Goal: Check status: Check status

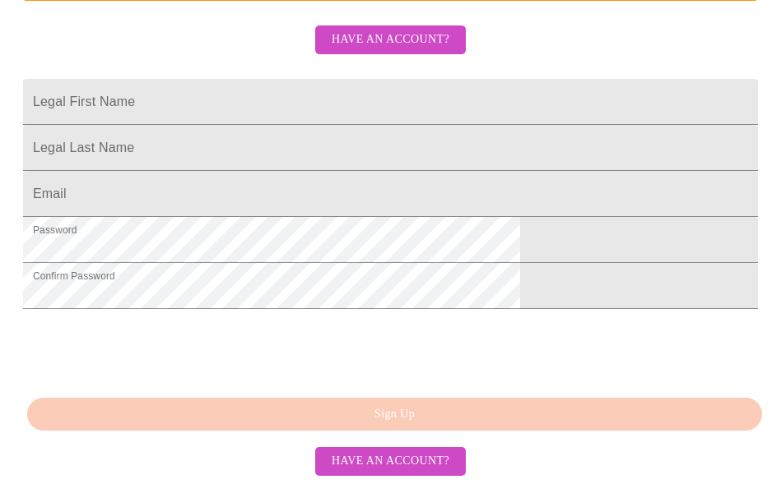
scroll to position [501, 0]
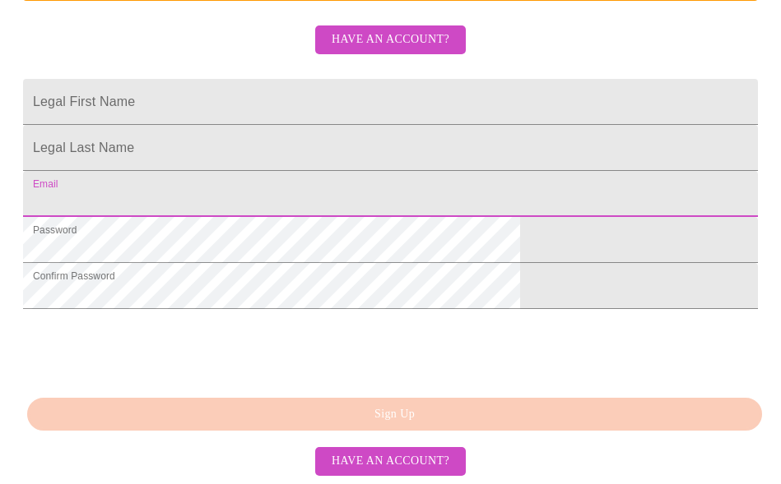
click at [281, 171] on input "Legal First Name" at bounding box center [390, 194] width 734 height 46
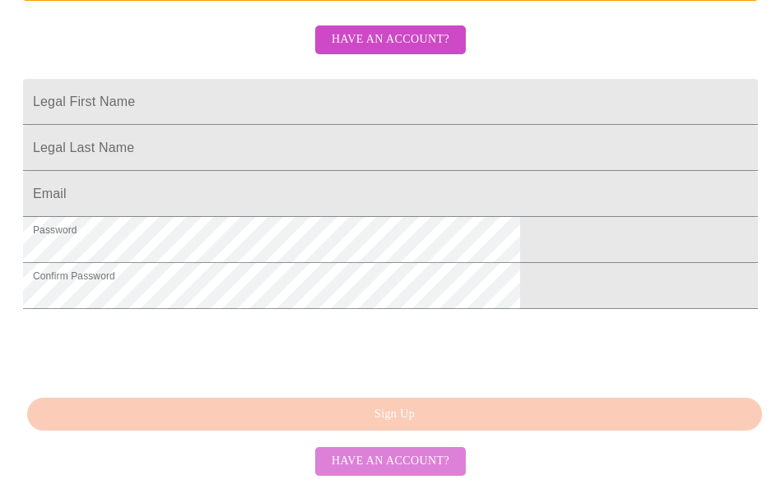
click at [430, 461] on span "Have an account?" at bounding box center [390, 462] width 118 height 21
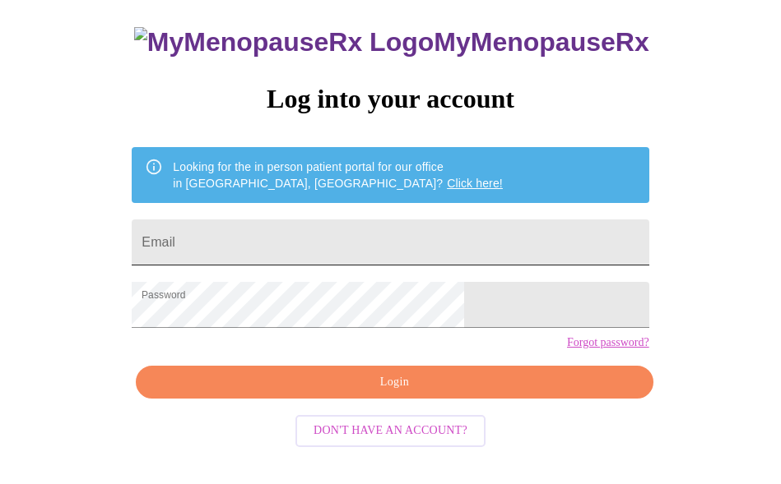
click at [390, 236] on input "Email" at bounding box center [390, 243] width 516 height 46
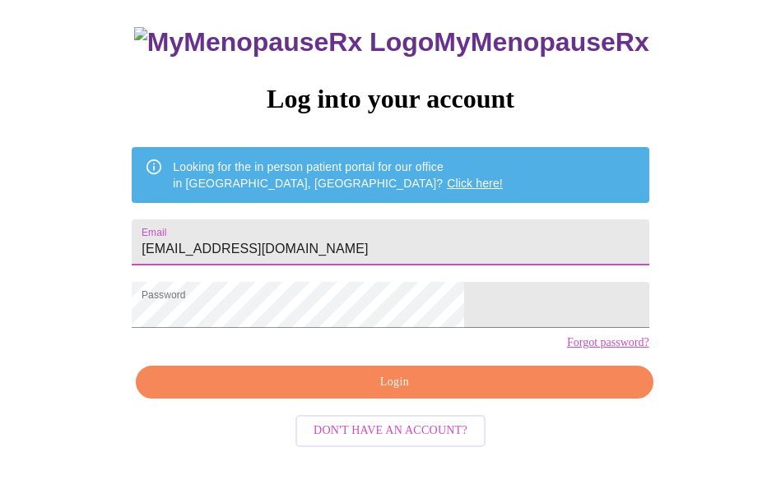
type input "[EMAIL_ADDRESS][DOMAIN_NAME]"
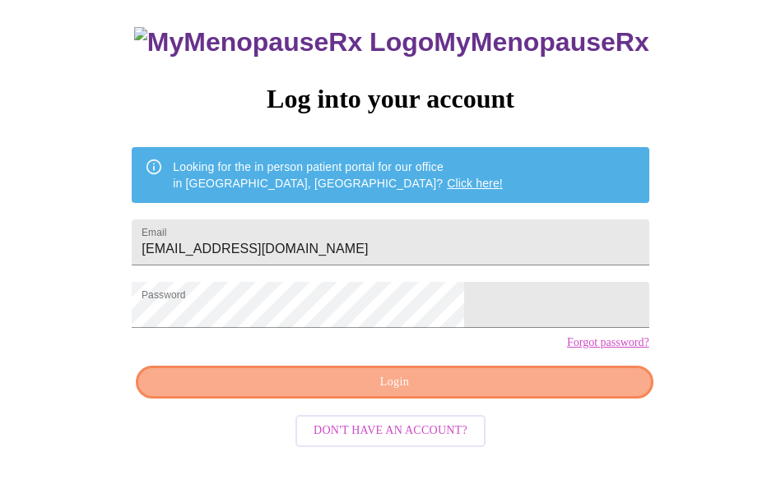
click at [528, 393] on span "Login" at bounding box center [394, 383] width 479 height 21
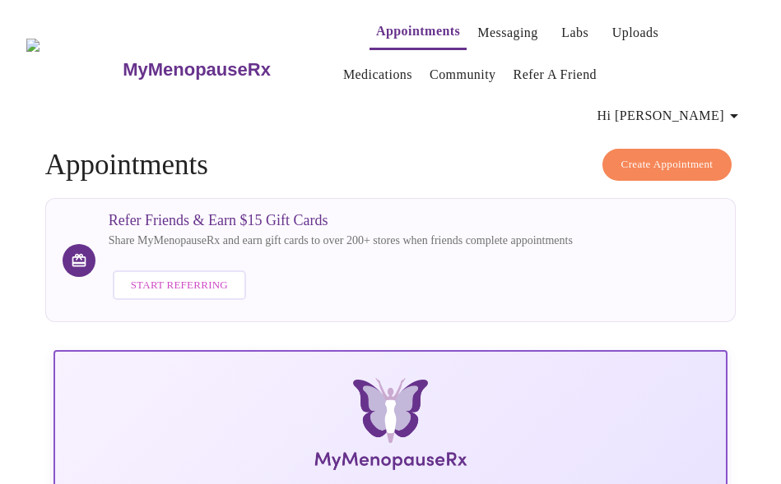
click at [561, 30] on link "Labs" at bounding box center [574, 32] width 27 height 23
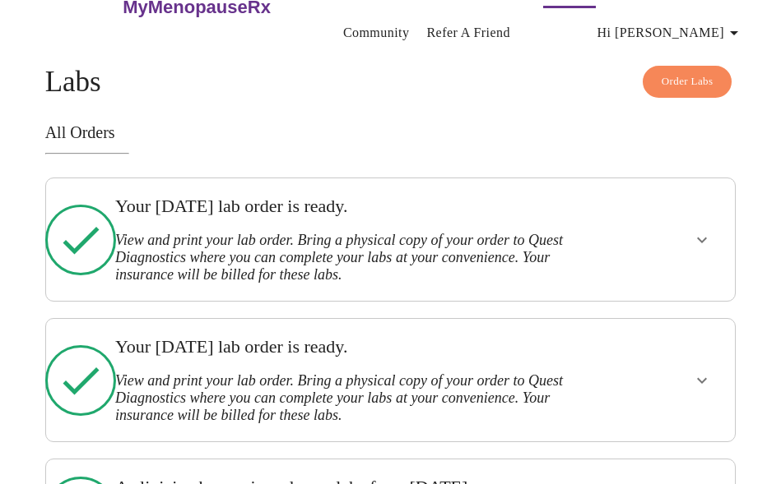
scroll to position [130, 0]
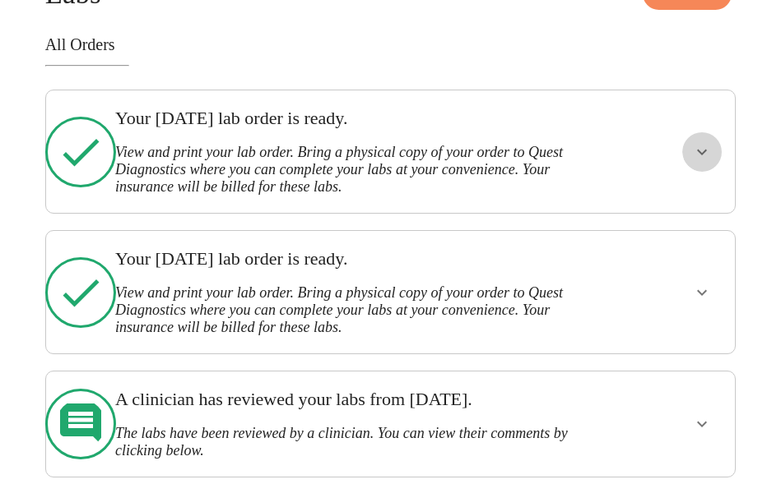
click at [711, 148] on icon "show more" at bounding box center [702, 152] width 20 height 20
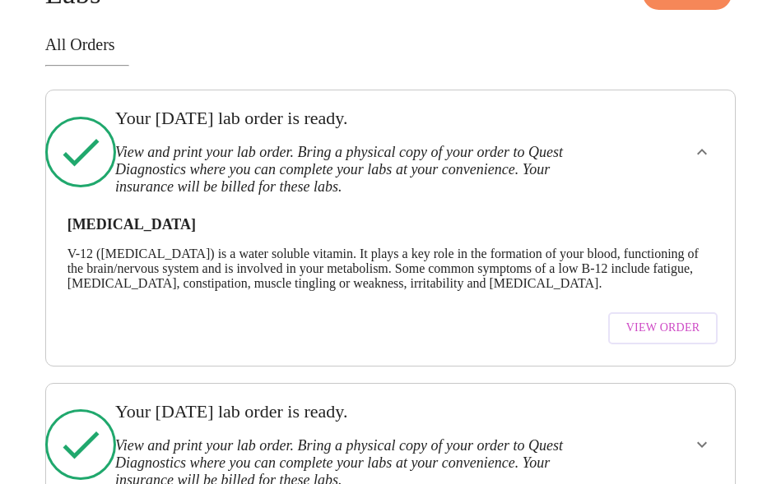
click at [686, 330] on span "View Order" at bounding box center [663, 328] width 74 height 21
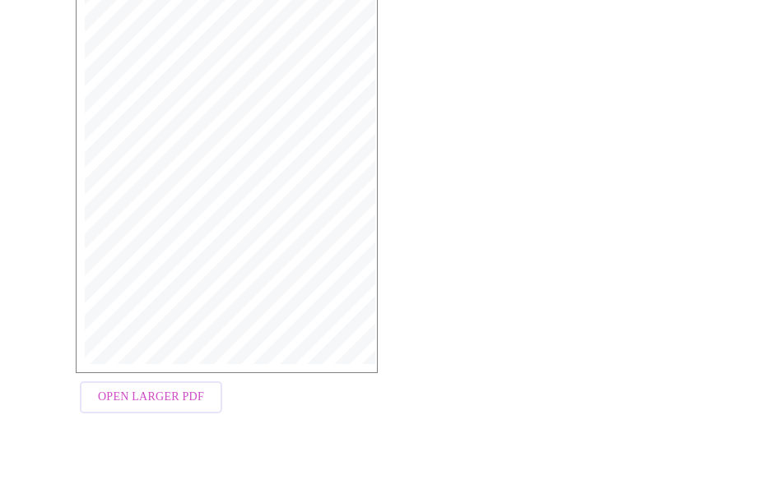
scroll to position [378, 0]
click at [173, 377] on span "Open Larger PDF" at bounding box center [151, 379] width 106 height 21
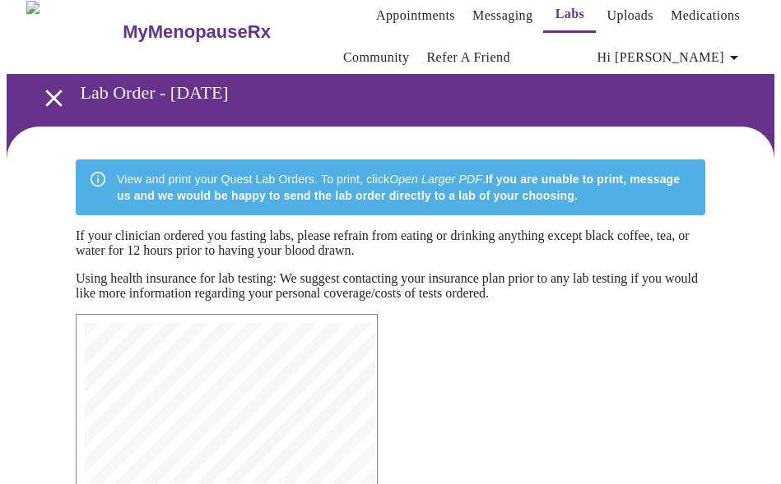
scroll to position [0, 0]
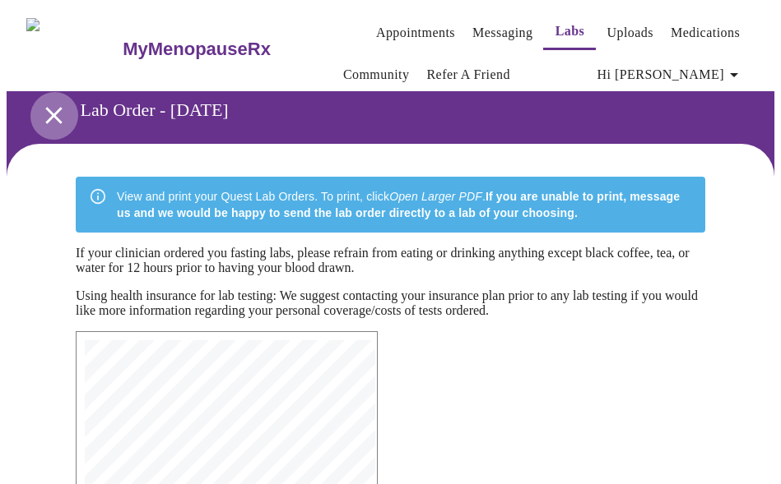
click at [47, 112] on icon "open drawer" at bounding box center [53, 115] width 29 height 29
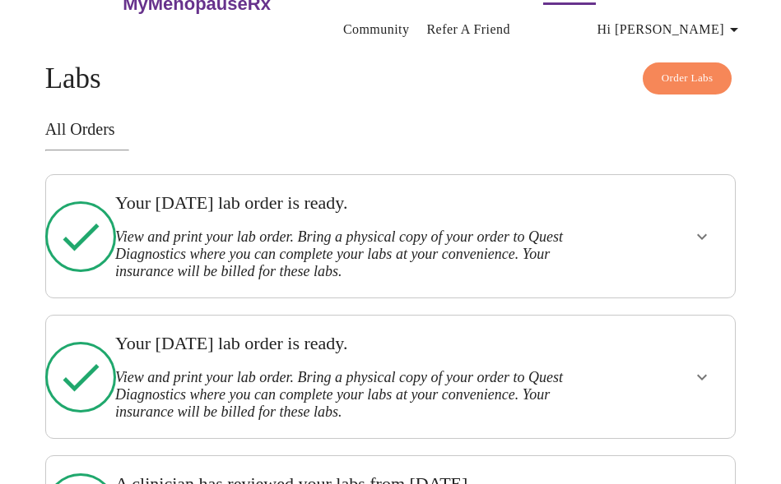
scroll to position [130, 0]
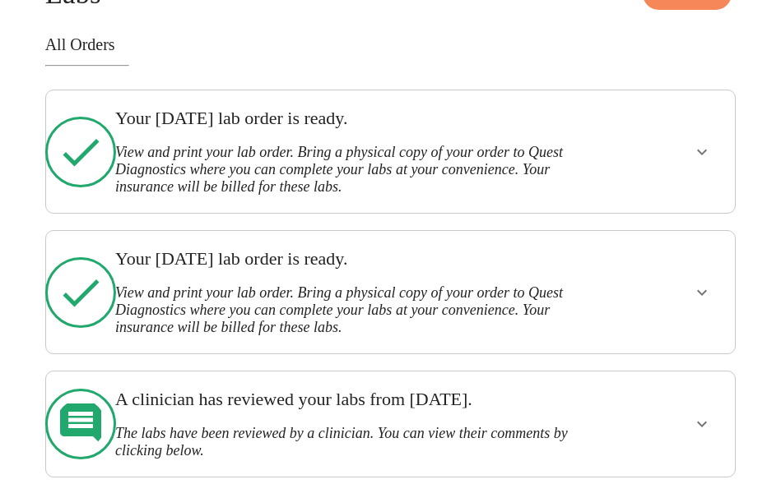
click at [706, 159] on button "show more" at bounding box center [701, 151] width 39 height 39
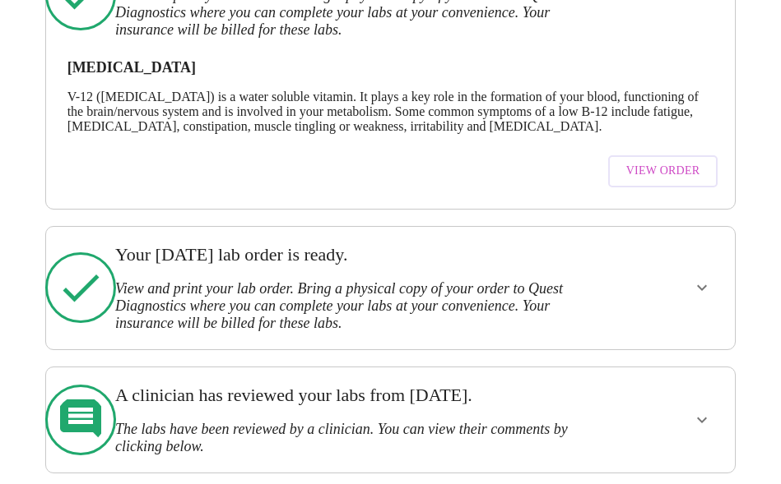
scroll to position [289, 0]
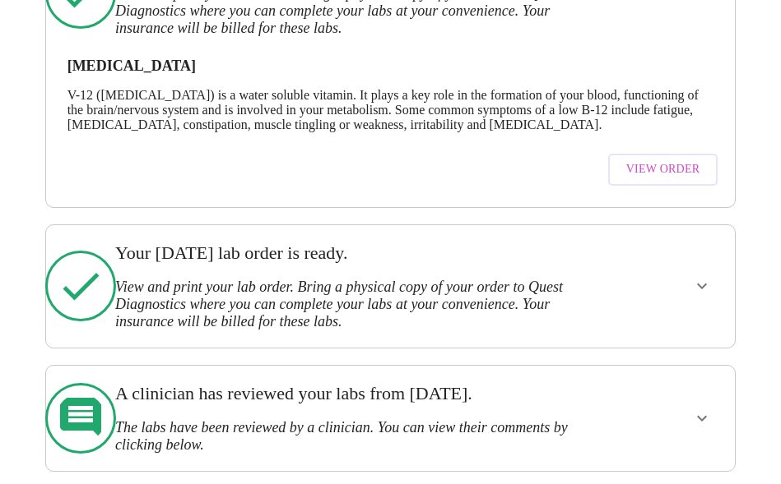
click at [707, 283] on icon "show more" at bounding box center [702, 286] width 20 height 20
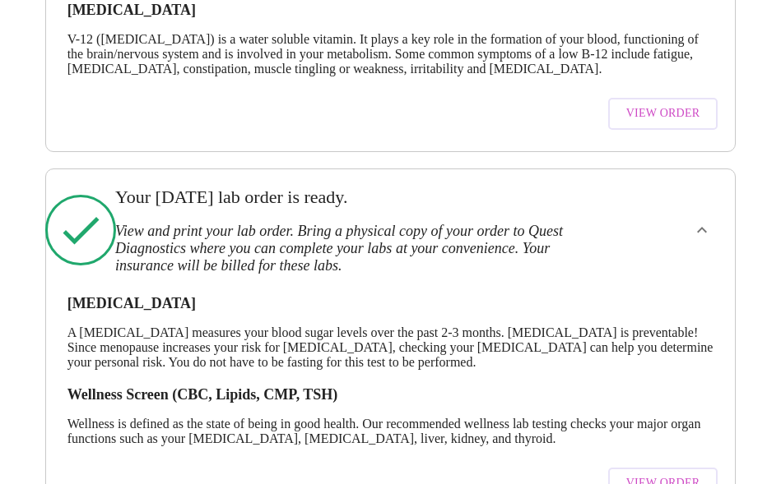
scroll to position [453, 0]
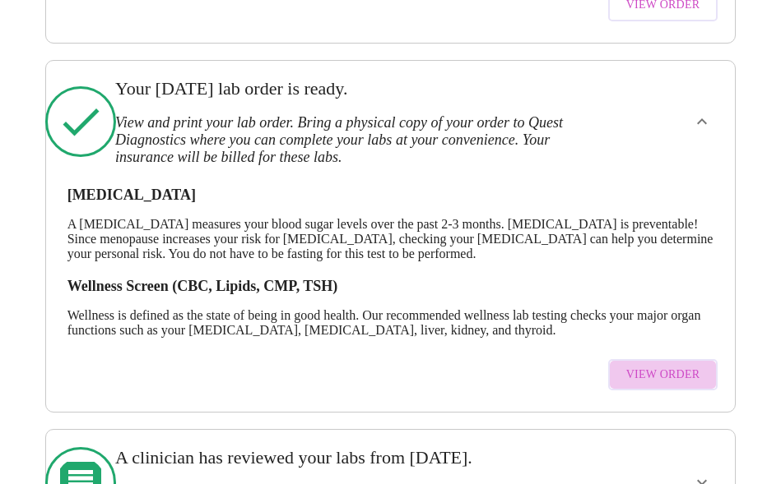
click at [692, 368] on span "View Order" at bounding box center [663, 375] width 74 height 21
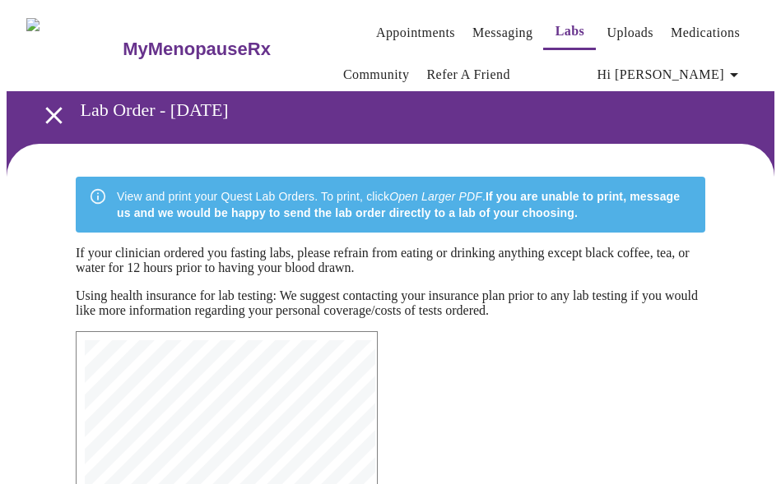
click at [58, 116] on icon "open drawer" at bounding box center [53, 115] width 29 height 29
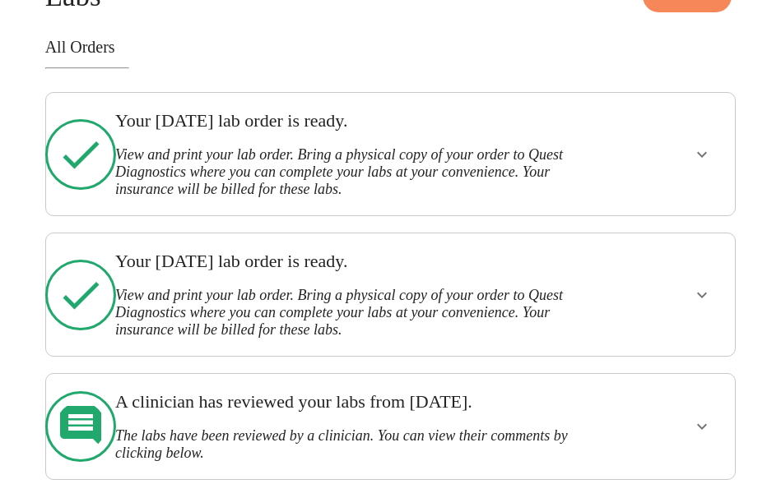
scroll to position [130, 0]
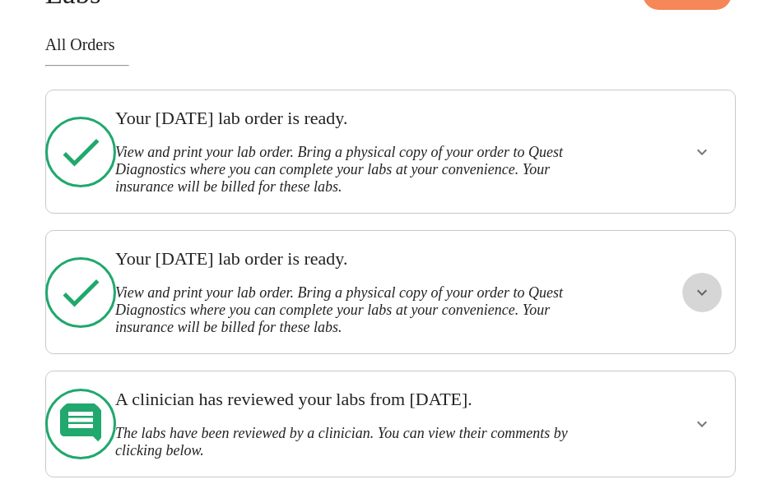
click at [706, 290] on icon "show more" at bounding box center [702, 293] width 10 height 6
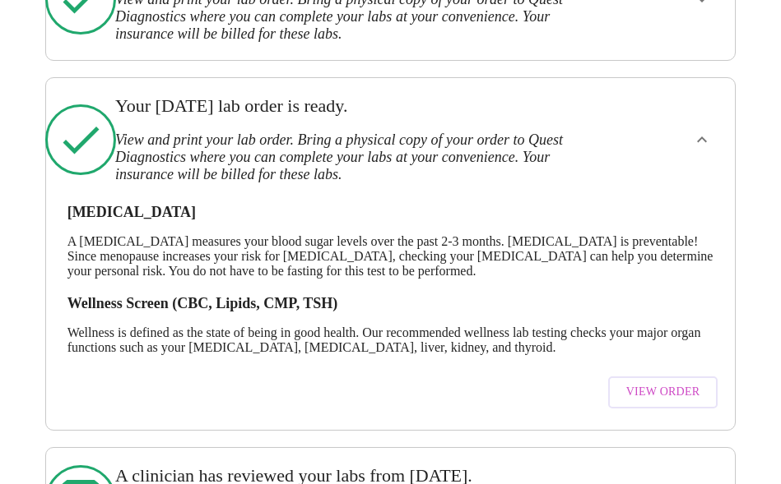
scroll to position [294, 0]
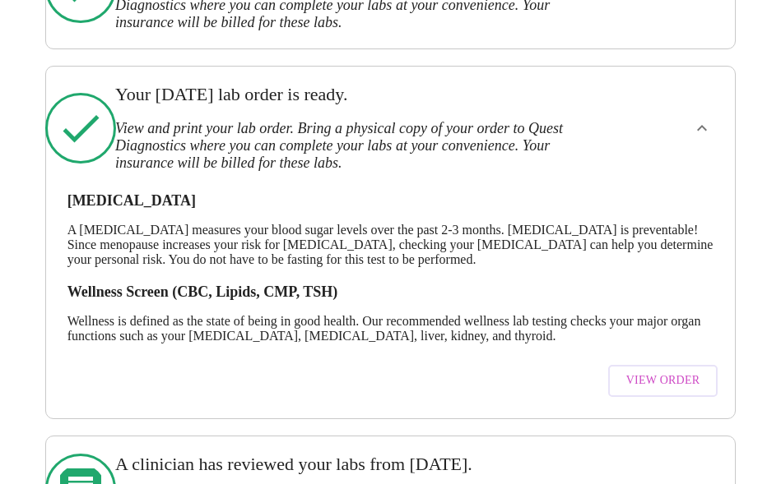
click at [689, 374] on span "View Order" at bounding box center [663, 381] width 74 height 21
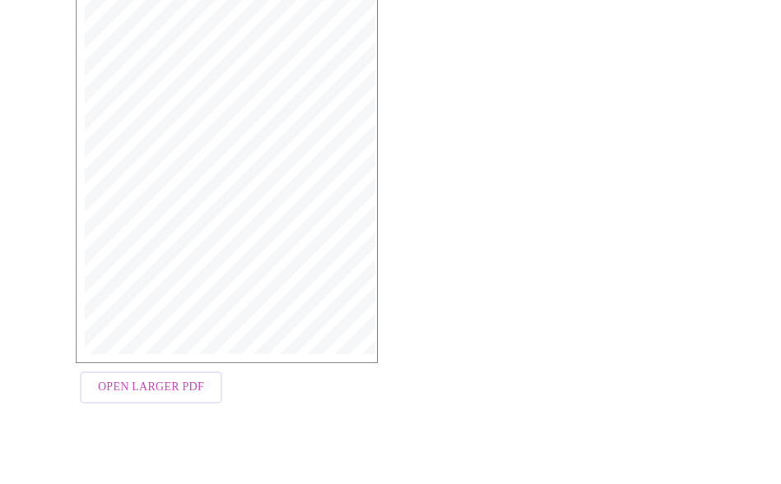
scroll to position [378, 0]
click at [160, 384] on span "Open Larger PDF" at bounding box center [151, 379] width 106 height 21
click at [123, 385] on span "Open Larger PDF" at bounding box center [151, 379] width 106 height 21
click at [189, 379] on span "Open Larger PDF" at bounding box center [151, 379] width 106 height 21
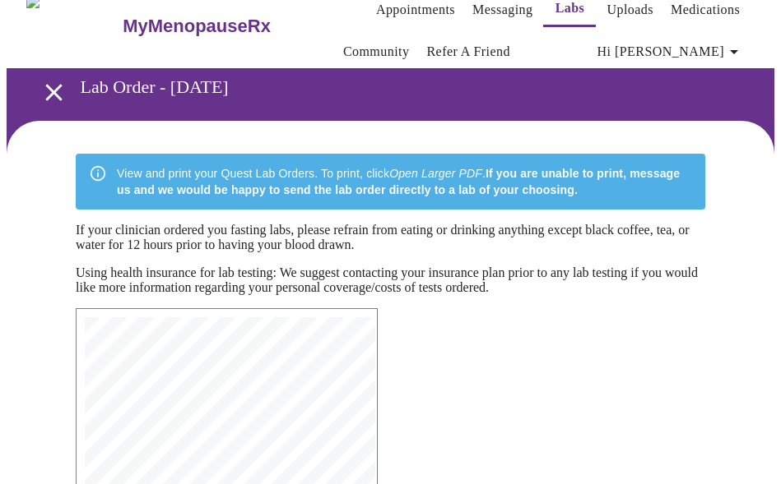
scroll to position [0, 0]
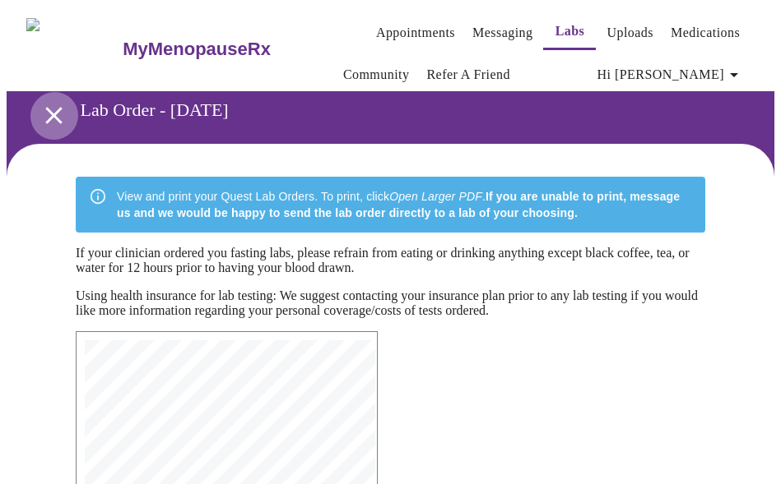
click at [53, 107] on icon "open drawer" at bounding box center [53, 115] width 16 height 16
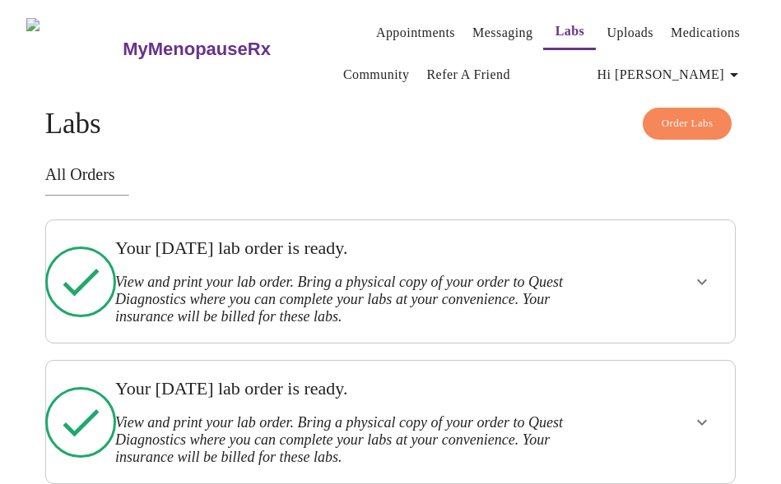
click at [710, 79] on span "Hi [PERSON_NAME]" at bounding box center [670, 74] width 146 height 23
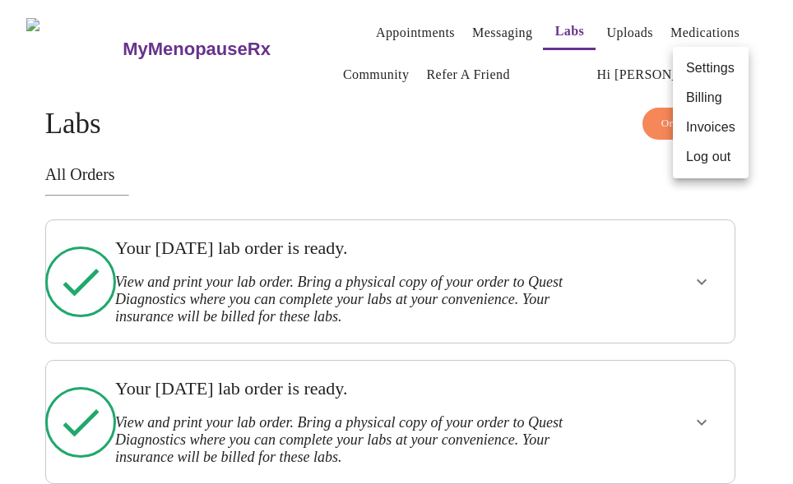
click at [698, 158] on li "Log out" at bounding box center [711, 157] width 76 height 30
